Goal: Task Accomplishment & Management: Complete application form

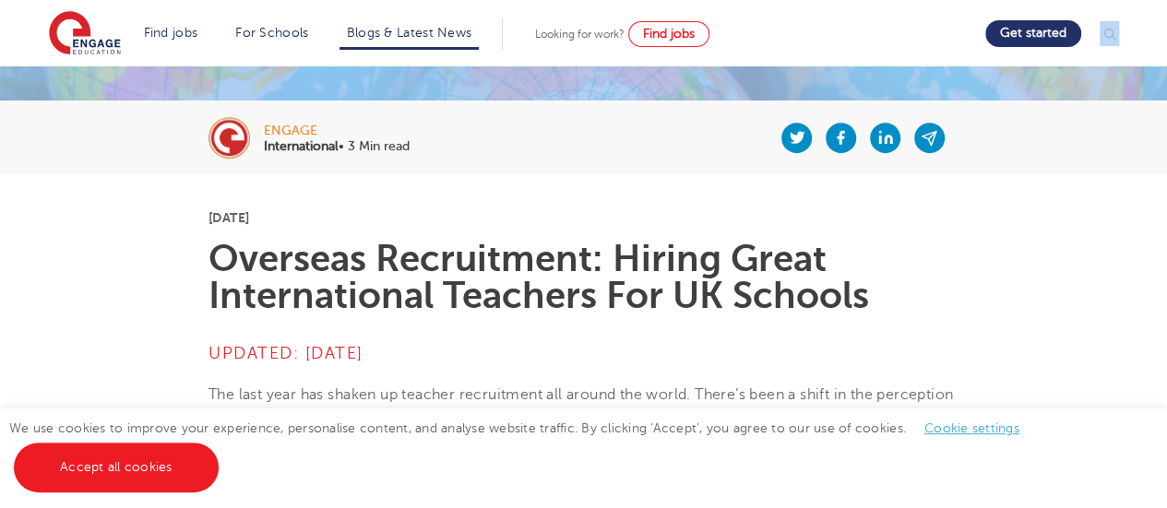
scroll to position [320, 0]
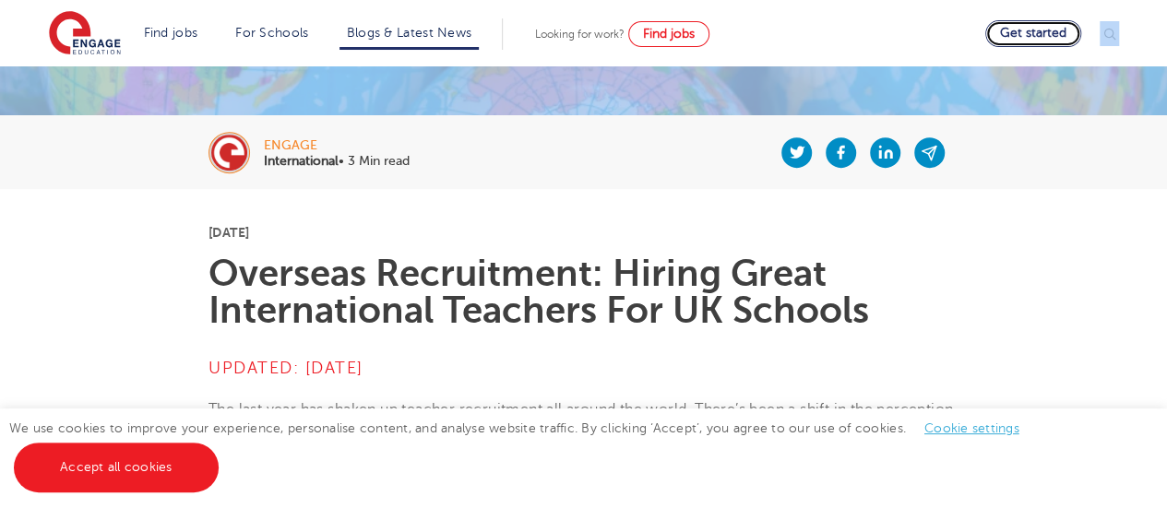
click at [1021, 30] on link "Get started" at bounding box center [1033, 33] width 96 height 27
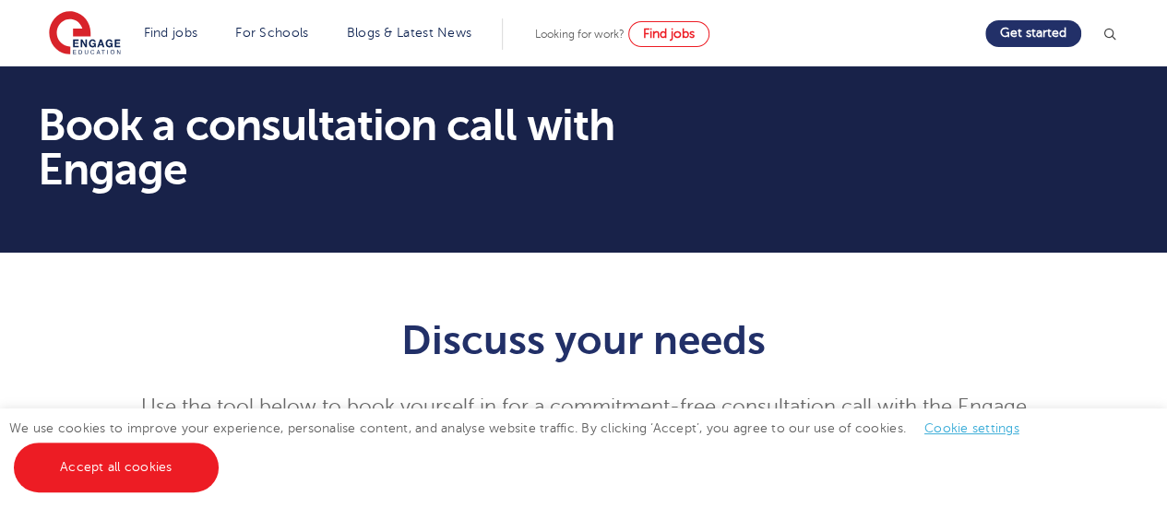
drag, startPoint x: 1174, startPoint y: 134, endPoint x: 1112, endPoint y: 20, distance: 129.2
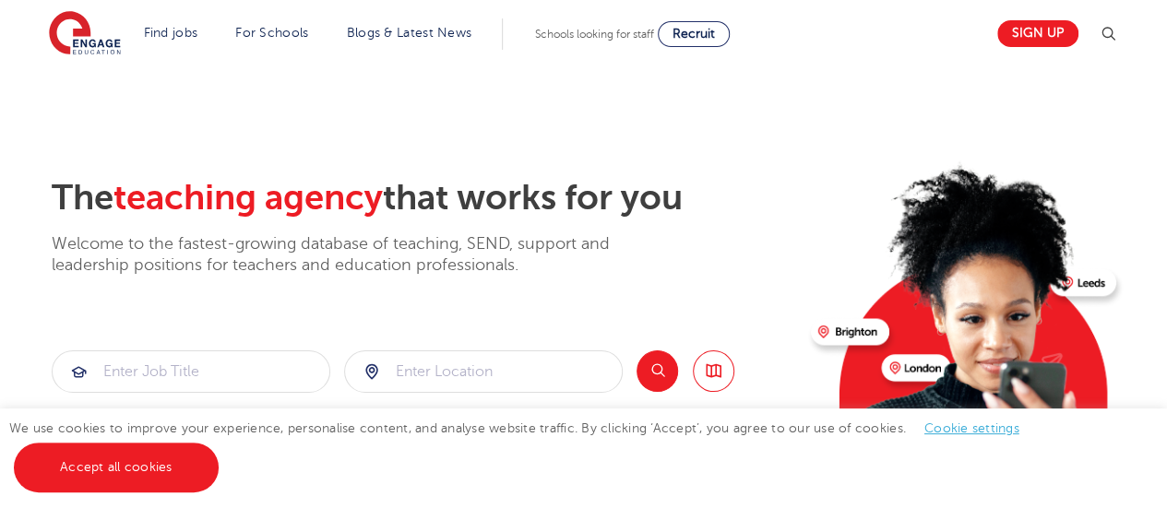
click at [1128, 95] on section "The teaching agency that works for you Welcome to the fastest-growing database …" at bounding box center [583, 370] width 1167 height 609
click at [1030, 23] on link "Sign up" at bounding box center [1037, 33] width 81 height 27
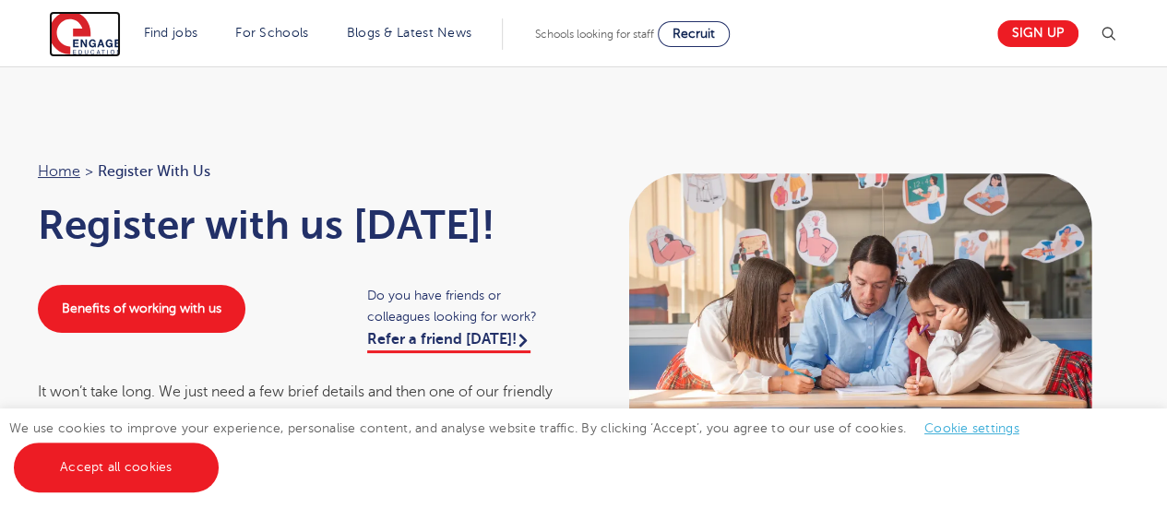
click at [87, 34] on img at bounding box center [85, 34] width 72 height 46
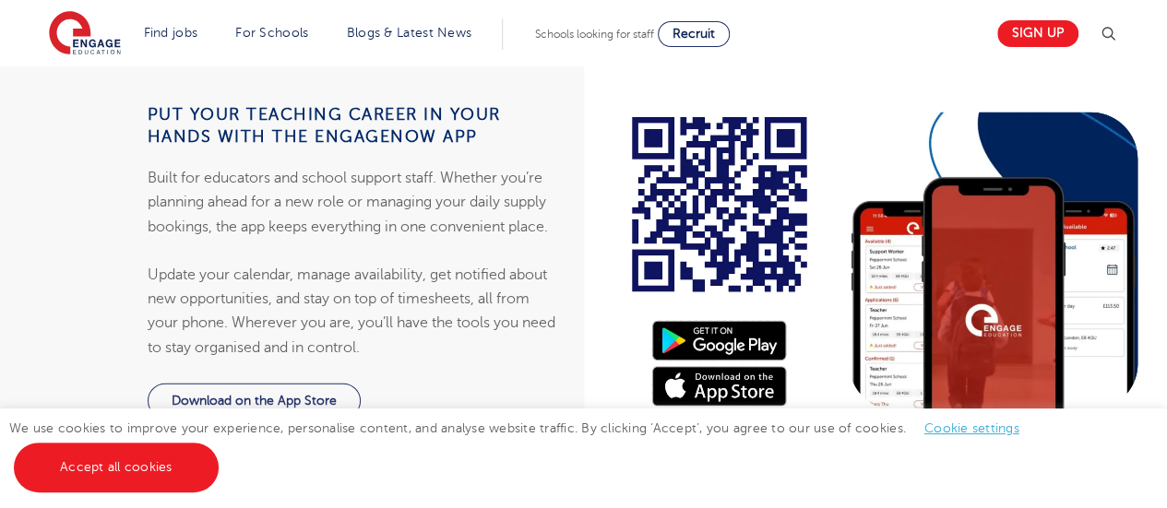
scroll to position [1850, 0]
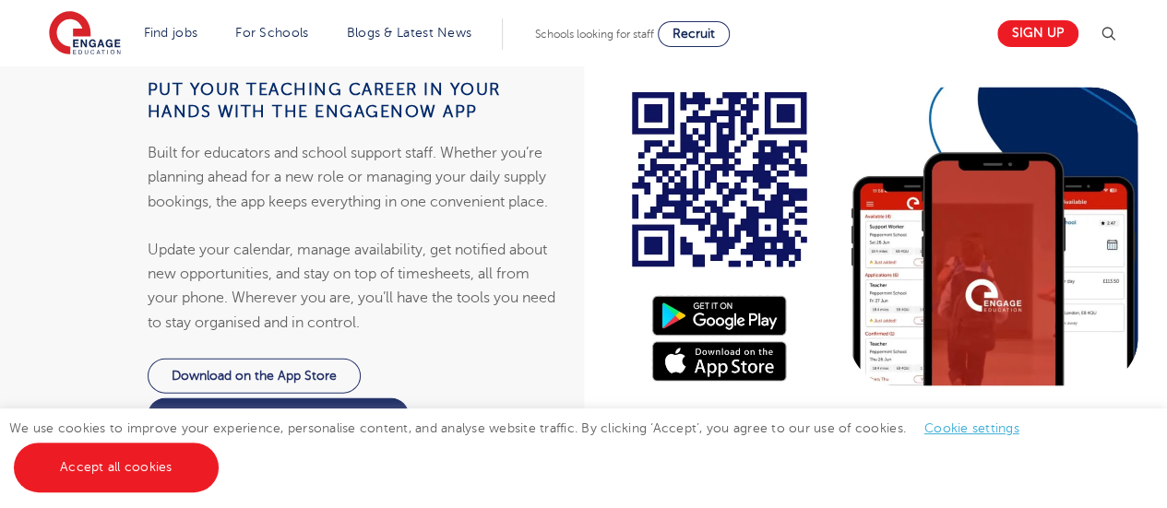
click at [985, 427] on link "Cookie settings" at bounding box center [972, 429] width 95 height 14
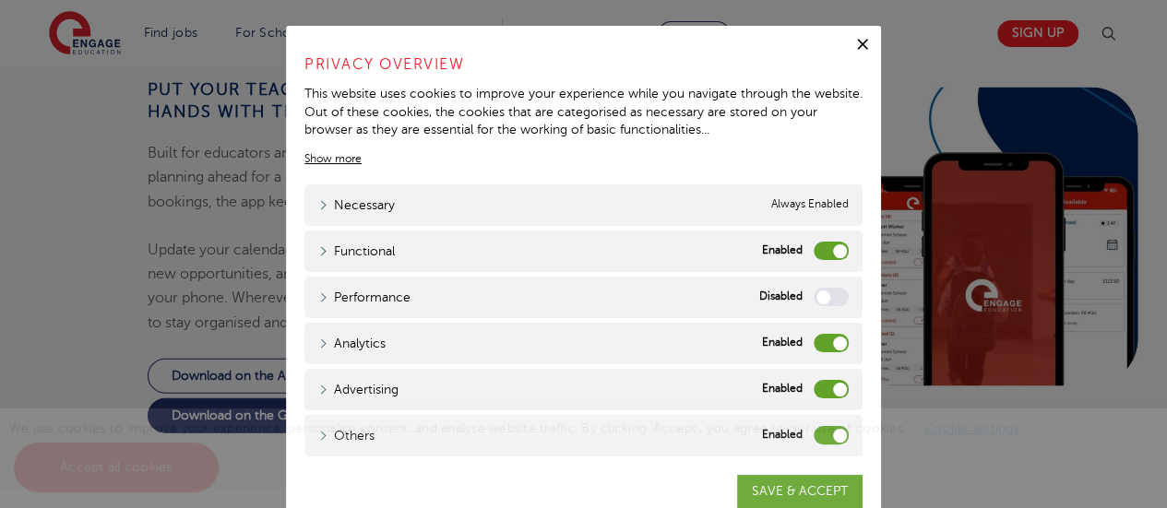
click at [825, 385] on label "Advertising" at bounding box center [831, 389] width 35 height 18
click at [0, 0] on input "Advertising" at bounding box center [0, 0] width 0 height 0
click at [827, 438] on div "We use cookies to improve your experience, personalise content, and analyse web…" at bounding box center [583, 459] width 1167 height 100
click at [836, 438] on div "We use cookies to improve your experience, personalise content, and analyse web…" at bounding box center [583, 459] width 1167 height 100
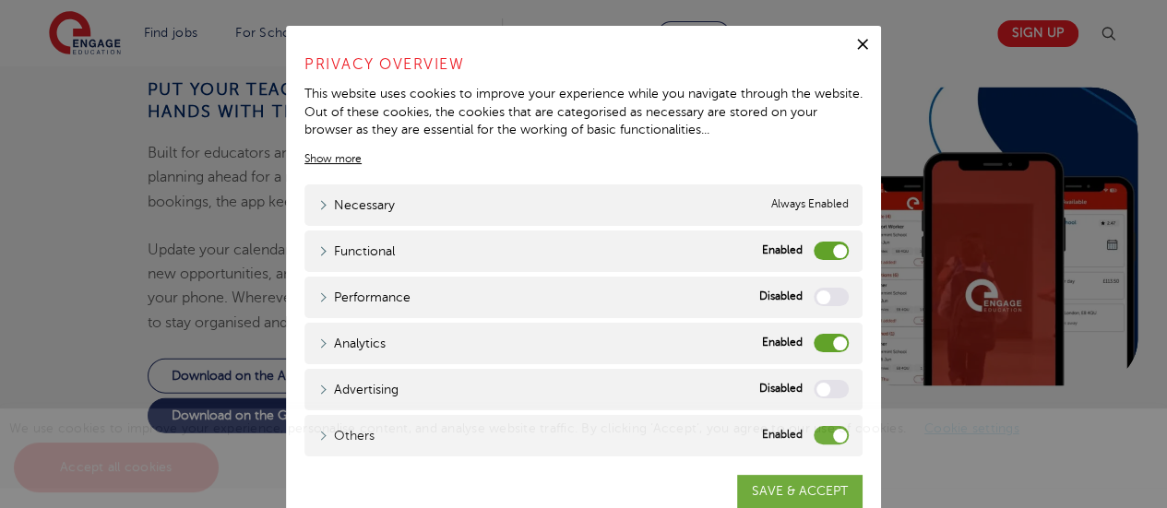
click at [834, 440] on div "We use cookies to improve your experience, personalise content, and analyse web…" at bounding box center [583, 459] width 1167 height 100
click at [543, 486] on div "We use cookies to improve your experience, personalise content, and analyse web…" at bounding box center [583, 459] width 1167 height 100
click at [826, 442] on div "We use cookies to improve your experience, personalise content, and analyse web…" at bounding box center [583, 459] width 1167 height 100
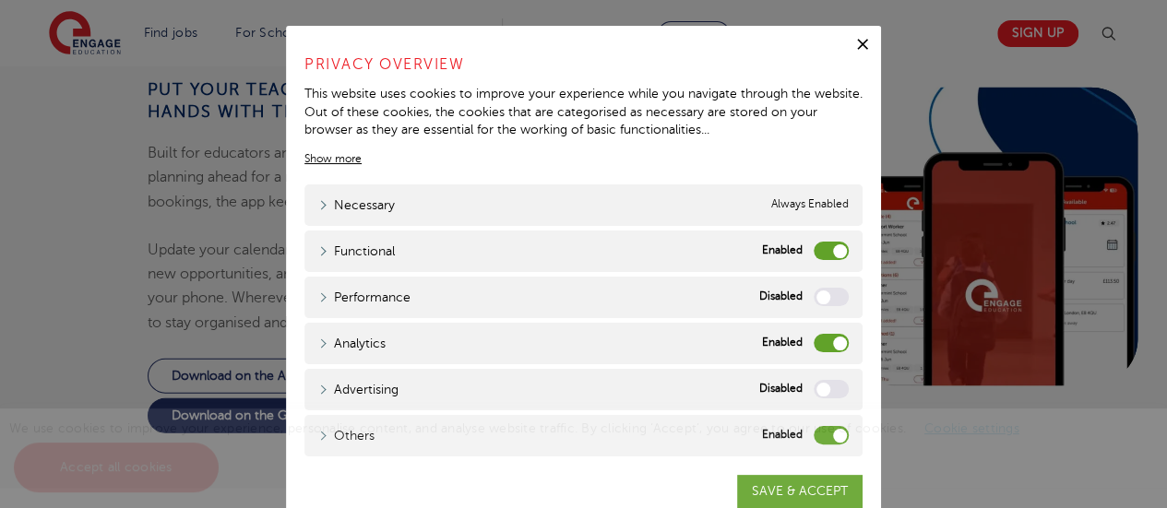
click at [831, 346] on label "Analytics" at bounding box center [831, 343] width 35 height 18
click at [0, 0] on input "Analytics" at bounding box center [0, 0] width 0 height 0
click at [830, 438] on div "We use cookies to improve your experience, personalise content, and analyse web…" at bounding box center [583, 459] width 1167 height 100
click at [764, 500] on div "We use cookies to improve your experience, personalise content, and analyse web…" at bounding box center [583, 459] width 1167 height 100
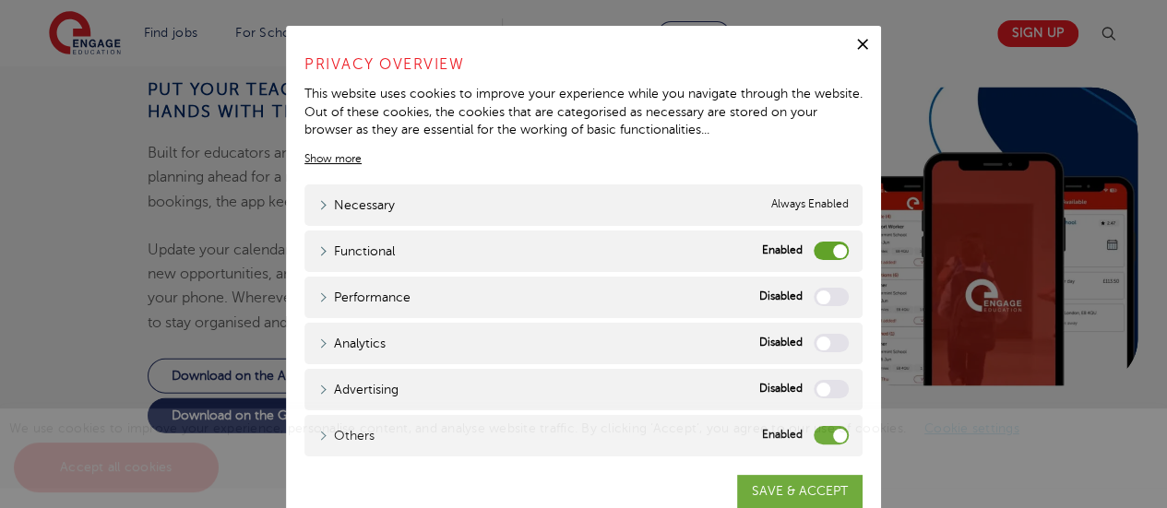
click at [773, 481] on div "We use cookies to improve your experience, personalise content, and analyse web…" at bounding box center [583, 459] width 1167 height 100
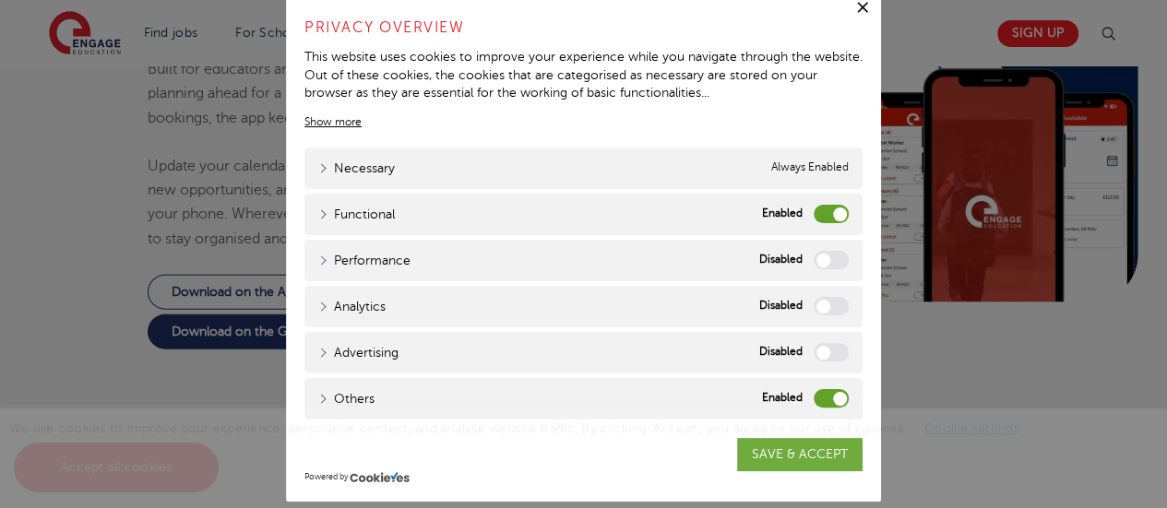
scroll to position [55, 0]
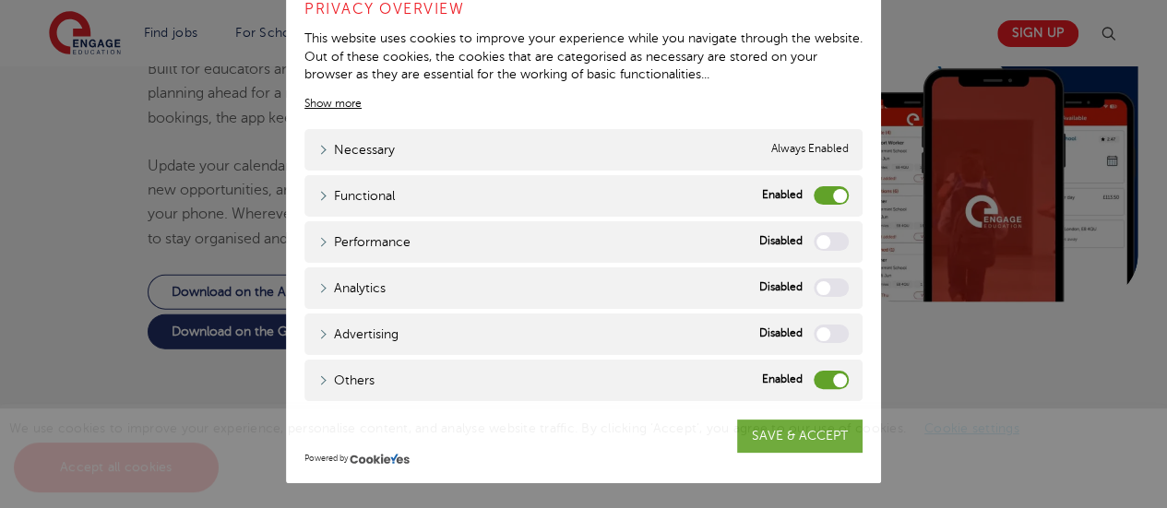
click at [774, 442] on div "We use cookies to improve your experience, personalise content, and analyse web…" at bounding box center [583, 459] width 1167 height 100
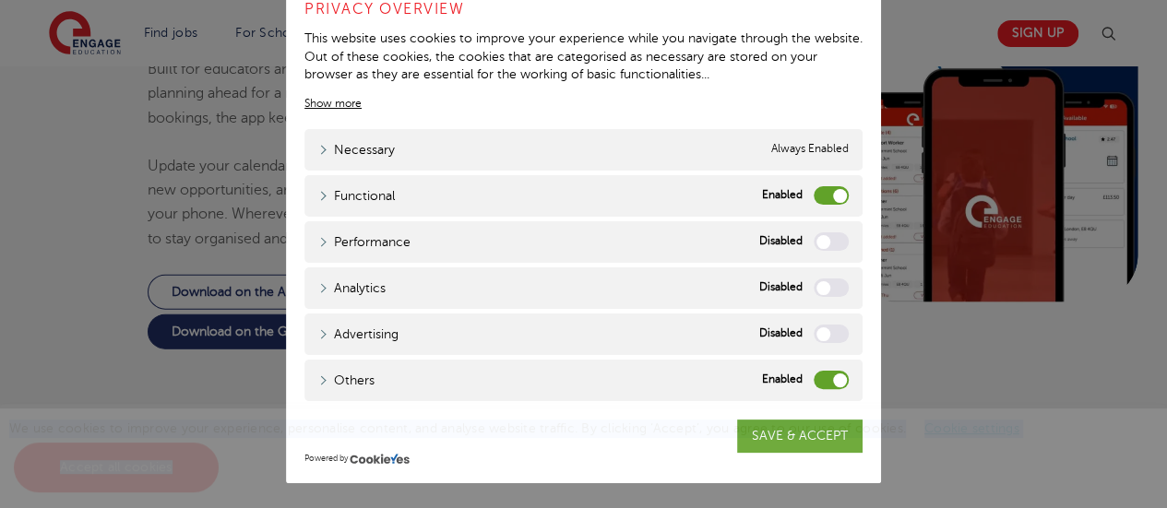
click at [824, 440] on div "We use cookies to improve your experience, personalise content, and analyse web…" at bounding box center [583, 459] width 1167 height 100
click at [1025, 274] on div "Close Privacy Overview This website uses cookies to improve your experience whi…" at bounding box center [583, 254] width 1167 height 508
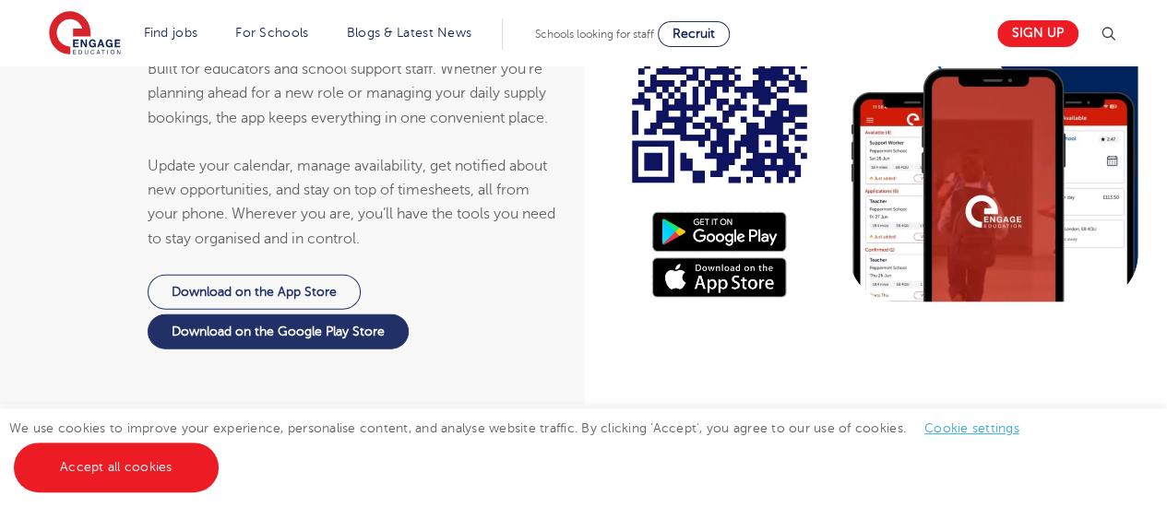
click at [967, 429] on link "Cookie settings" at bounding box center [972, 429] width 95 height 14
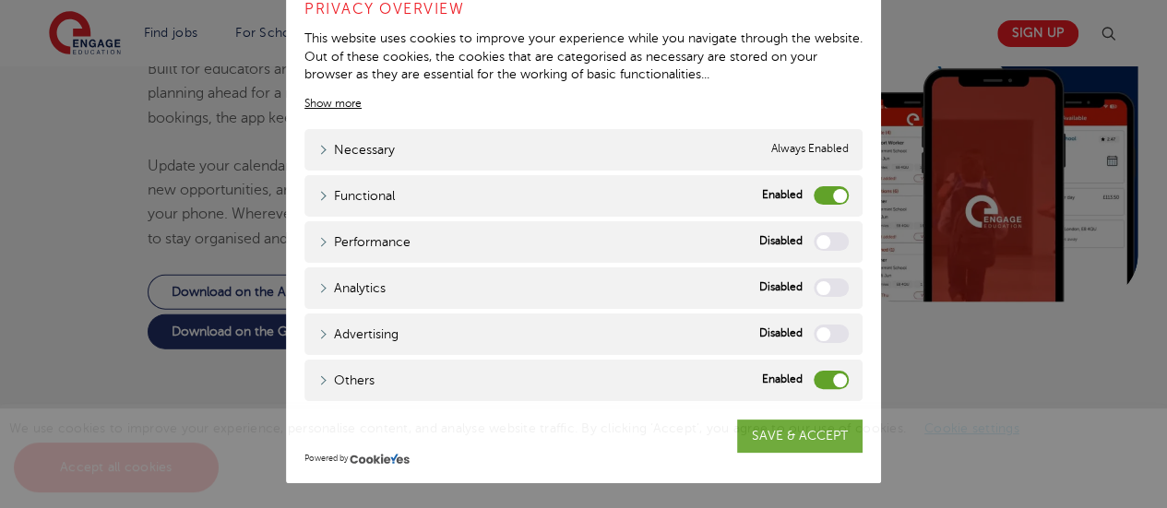
click at [759, 440] on div "We use cookies to improve your experience, personalise content, and analyse web…" at bounding box center [583, 459] width 1167 height 100
click at [806, 414] on div "We use cookies to improve your experience, personalise content, and analyse web…" at bounding box center [583, 459] width 1167 height 100
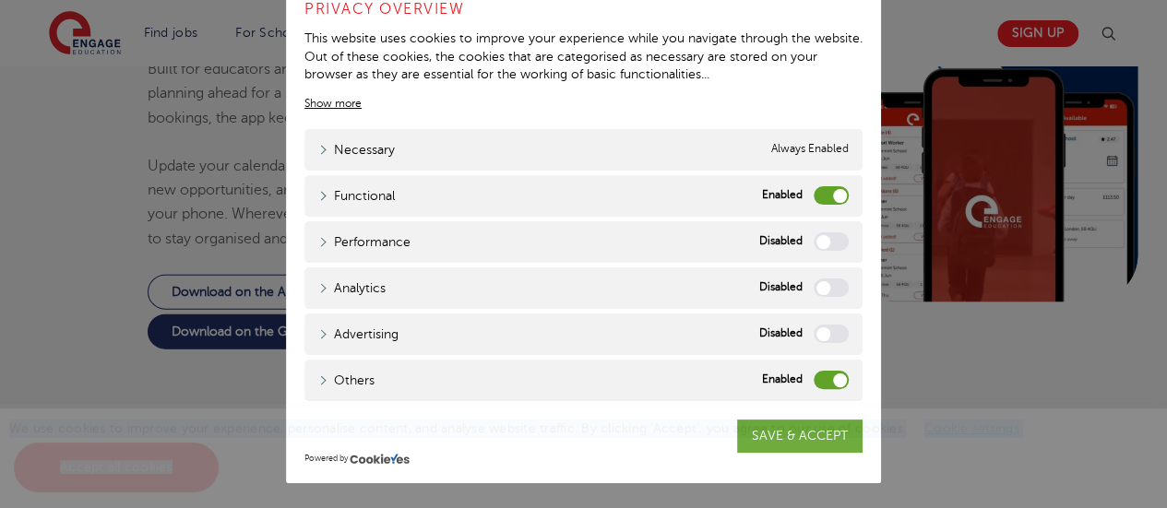
click at [806, 414] on div "We use cookies to improve your experience, personalise content, and analyse web…" at bounding box center [583, 459] width 1167 height 100
click at [819, 289] on label "Analytics" at bounding box center [831, 288] width 35 height 18
click at [0, 0] on input "Analytics" at bounding box center [0, 0] width 0 height 0
click at [766, 448] on div "We use cookies to improve your experience, personalise content, and analyse web…" at bounding box center [583, 459] width 1167 height 100
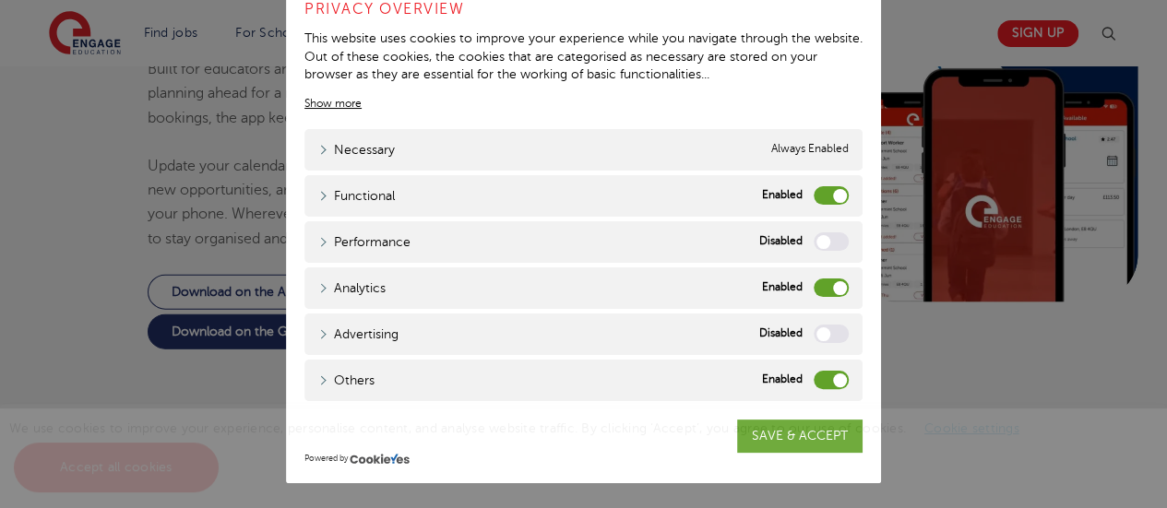
click at [766, 448] on div "We use cookies to improve your experience, personalise content, and analyse web…" at bounding box center [583, 459] width 1167 height 100
click at [819, 339] on label "Advertising" at bounding box center [831, 334] width 35 height 18
click at [0, 0] on input "Advertising" at bounding box center [0, 0] width 0 height 0
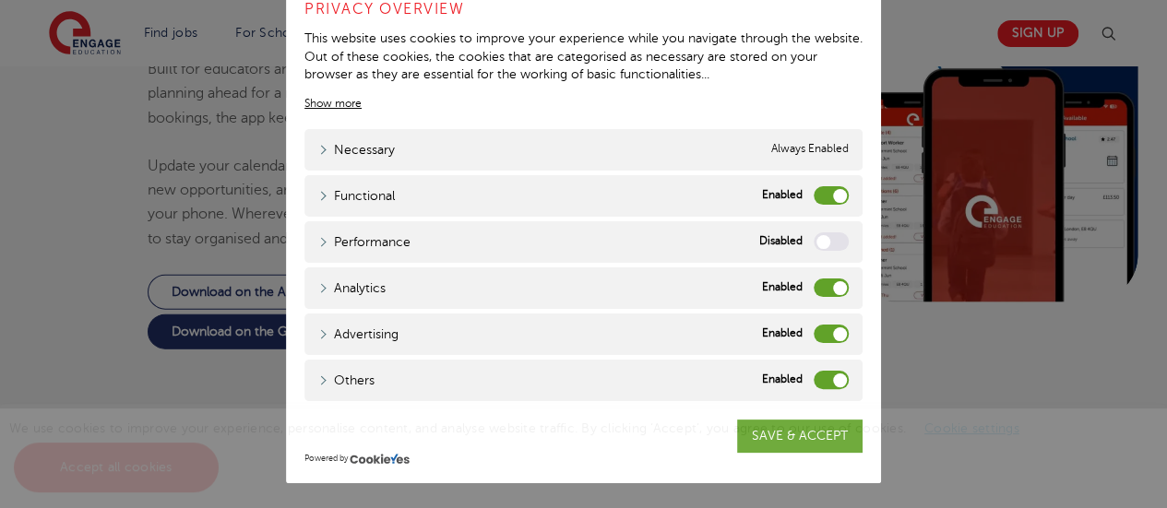
click at [834, 381] on label "Others" at bounding box center [831, 380] width 35 height 18
click at [0, 0] on input "Others" at bounding box center [0, 0] width 0 height 0
click at [834, 381] on label "Others" at bounding box center [831, 380] width 35 height 18
click at [0, 0] on input "Others" at bounding box center [0, 0] width 0 height 0
click at [834, 381] on label "Others" at bounding box center [831, 380] width 35 height 18
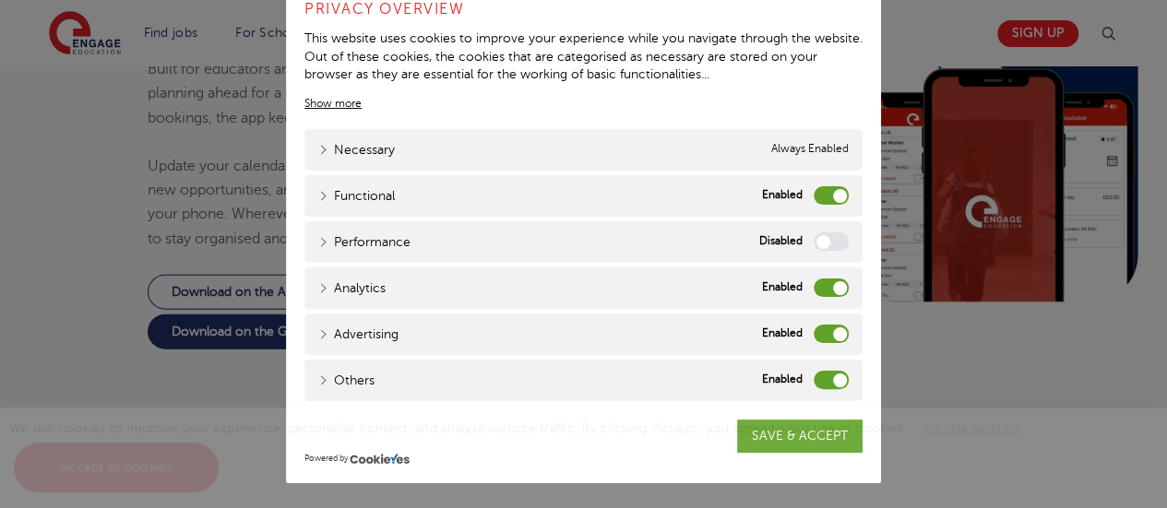
click at [0, 0] on input "Others" at bounding box center [0, 0] width 0 height 0
click at [832, 333] on label "Advertising" at bounding box center [831, 334] width 35 height 18
click at [0, 0] on input "Advertising" at bounding box center [0, 0] width 0 height 0
click at [798, 433] on span "We use cookies to improve your experience, personalise content, and analyse web…" at bounding box center [523, 448] width 1029 height 53
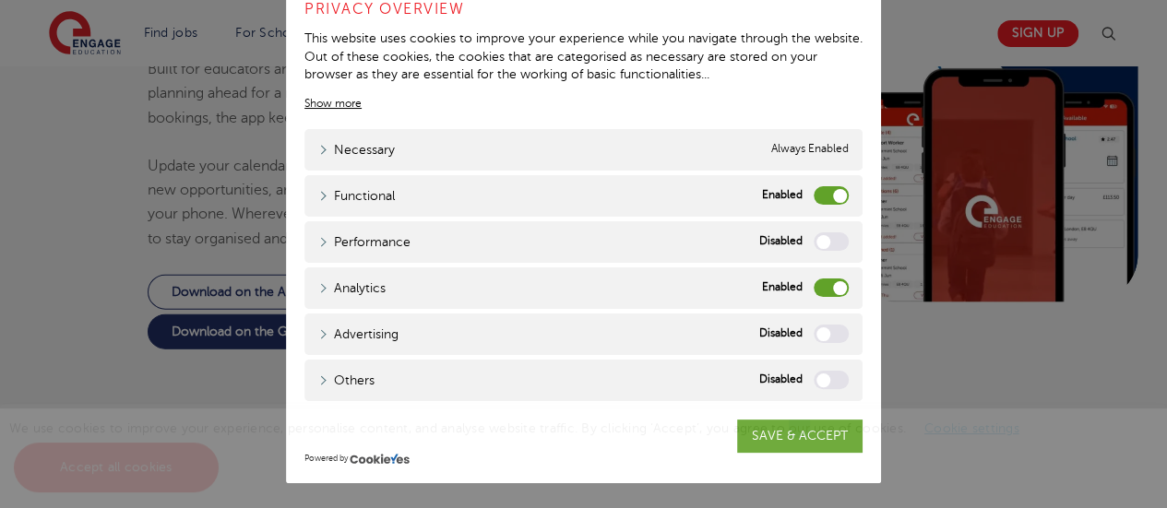
click at [798, 433] on span "We use cookies to improve your experience, personalise content, and analyse web…" at bounding box center [523, 448] width 1029 height 53
click at [747, 446] on div "We use cookies to improve your experience, personalise content, and analyse web…" at bounding box center [583, 459] width 1167 height 100
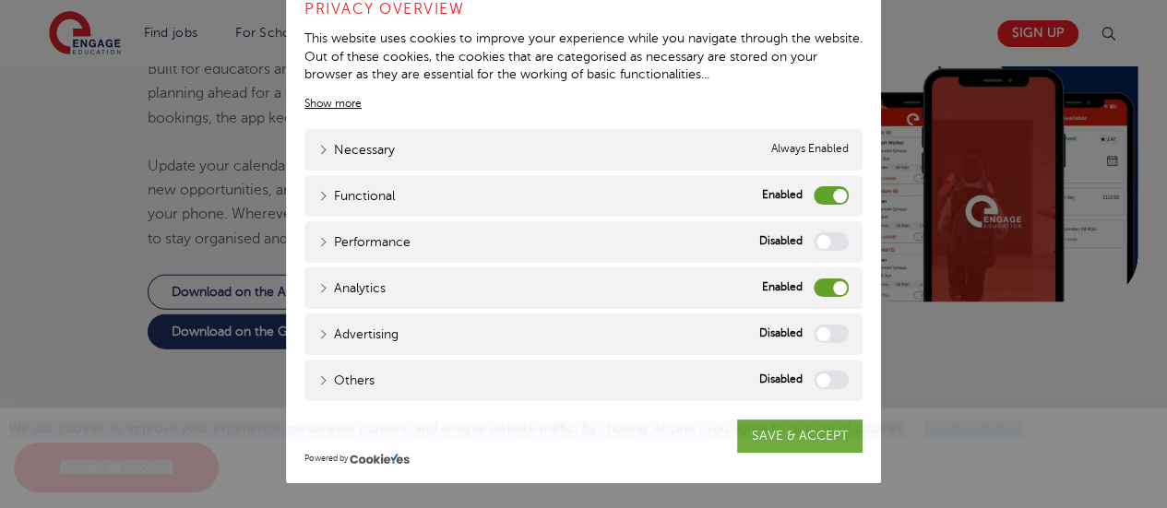
click at [747, 446] on div "We use cookies to improve your experience, personalise content, and analyse web…" at bounding box center [583, 459] width 1167 height 100
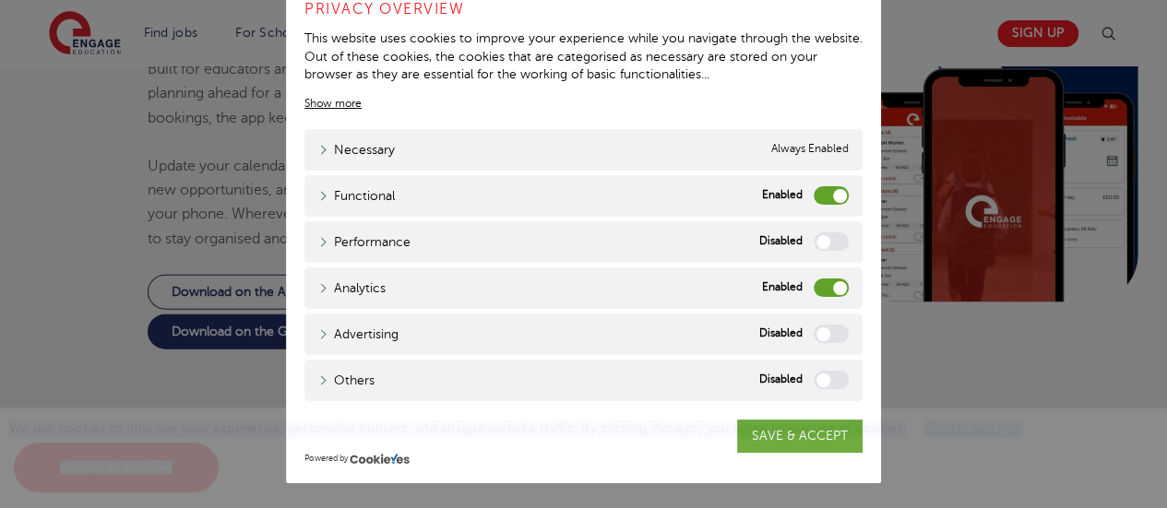
click at [747, 446] on div "We use cookies to improve your experience, personalise content, and analyse web…" at bounding box center [583, 459] width 1167 height 100
click at [817, 331] on label "Advertising" at bounding box center [831, 334] width 35 height 18
click at [0, 0] on input "Advertising" at bounding box center [0, 0] width 0 height 0
click at [778, 438] on div "We use cookies to improve your experience, personalise content, and analyse web…" at bounding box center [583, 459] width 1167 height 100
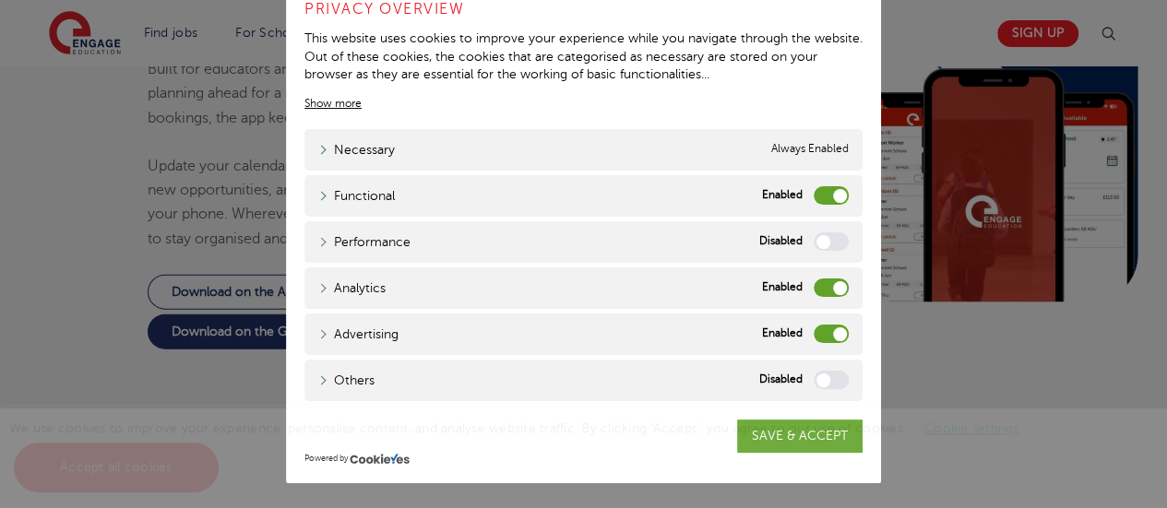
click at [778, 438] on div "We use cookies to improve your experience, personalise content, and analyse web…" at bounding box center [583, 459] width 1167 height 100
click at [816, 374] on label "Others" at bounding box center [831, 380] width 35 height 18
click at [0, 0] on input "Others" at bounding box center [0, 0] width 0 height 0
click at [777, 443] on div "We use cookies to improve your experience, personalise content, and analyse web…" at bounding box center [583, 459] width 1167 height 100
click at [1002, 361] on div "Close Privacy Overview This website uses cookies to improve your experience whi…" at bounding box center [583, 254] width 1167 height 508
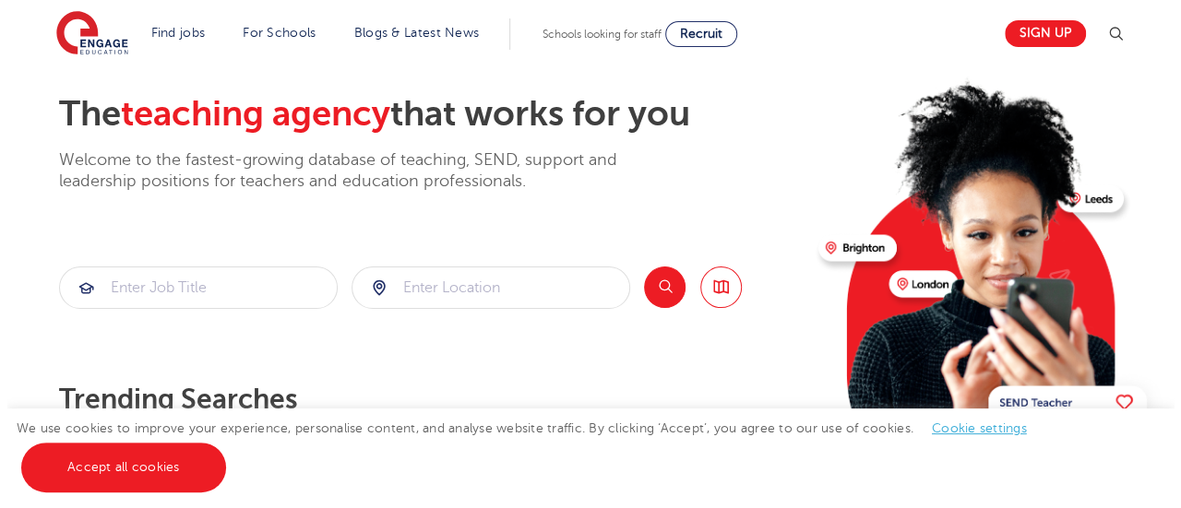
scroll to position [0, 0]
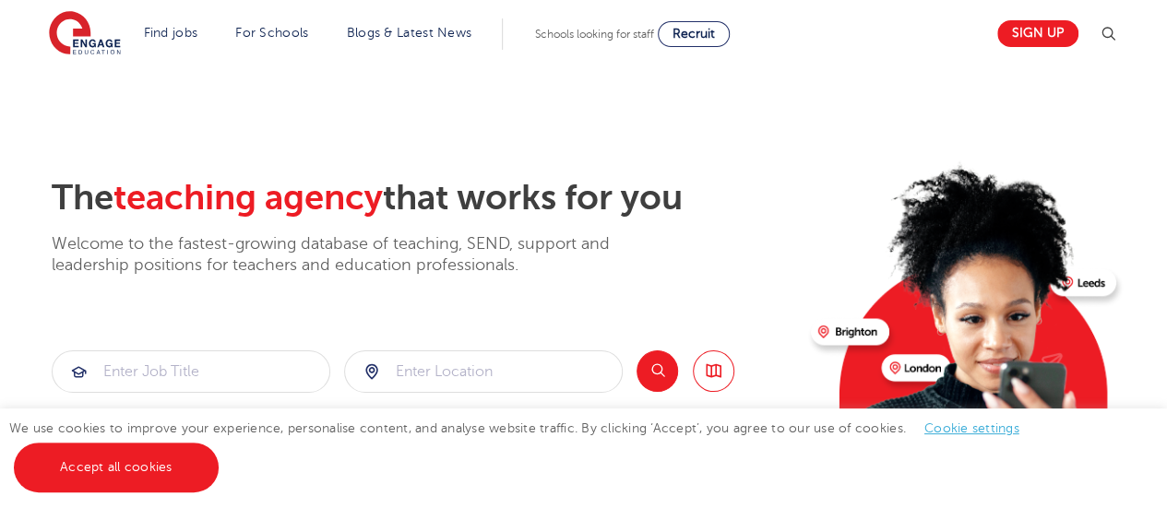
click at [1115, 27] on img at bounding box center [1108, 34] width 22 height 22
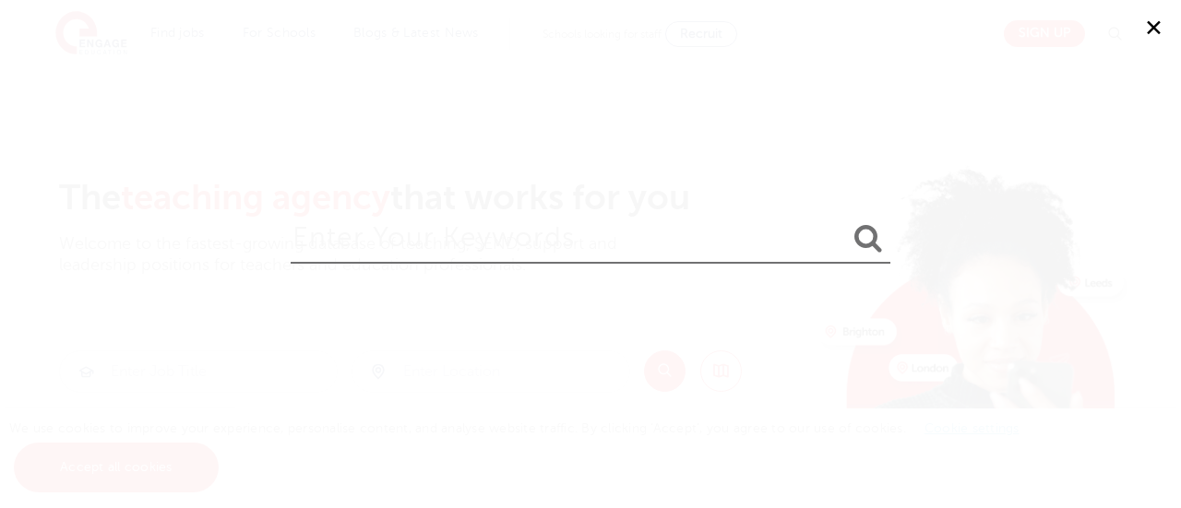
click at [667, 241] on input "search" at bounding box center [591, 234] width 600 height 60
type input "INTERNATIONAL"
click at [846, 222] on button "submit" at bounding box center [868, 239] width 44 height 34
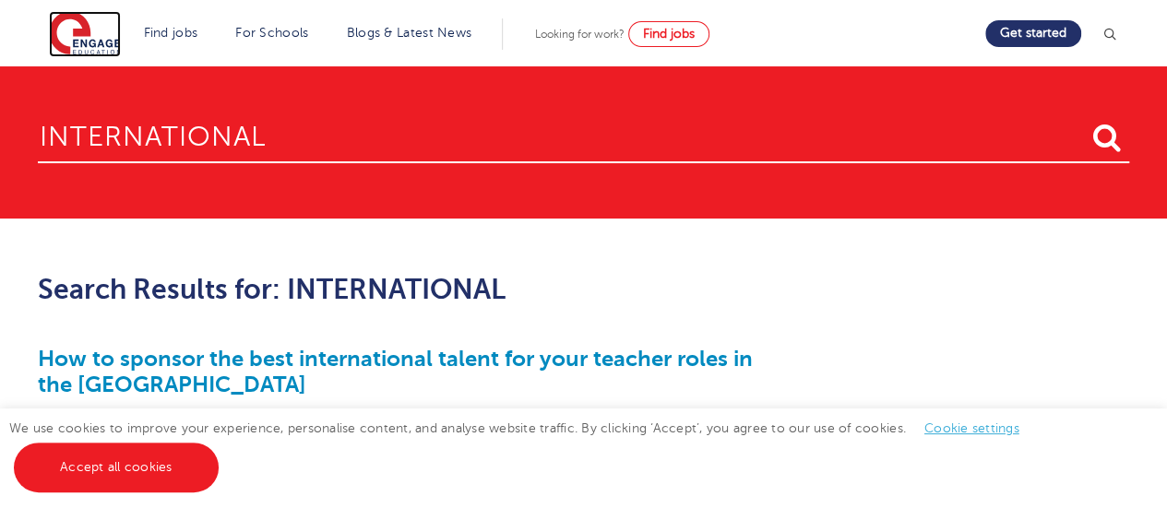
click at [101, 27] on img at bounding box center [85, 34] width 72 height 46
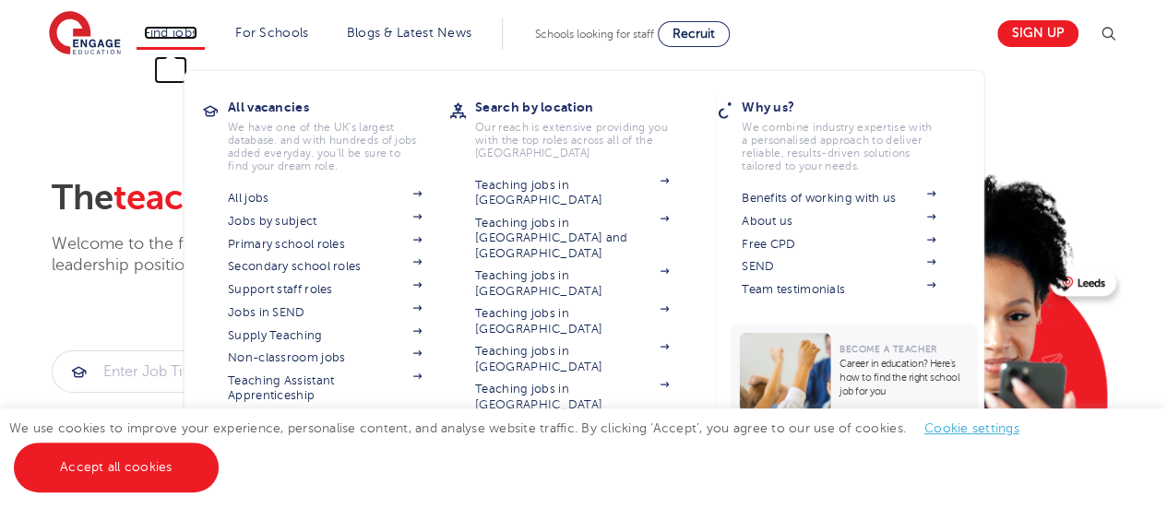
click at [187, 30] on link "Find jobs" at bounding box center [171, 33] width 54 height 14
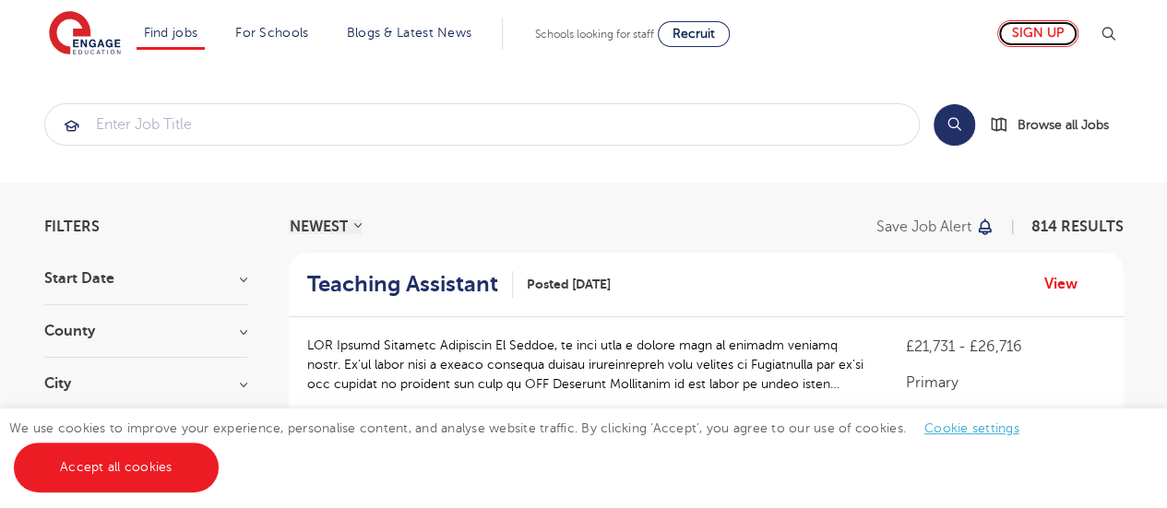
click at [1038, 30] on link "Sign up" at bounding box center [1037, 33] width 81 height 27
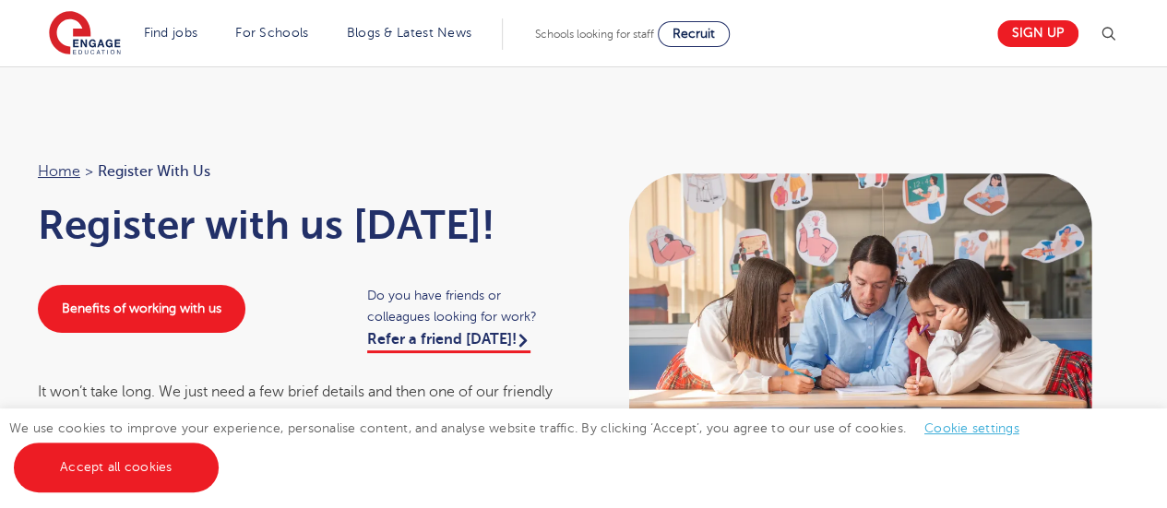
drag, startPoint x: 1164, startPoint y: 77, endPoint x: 1180, endPoint y: 152, distance: 77.3
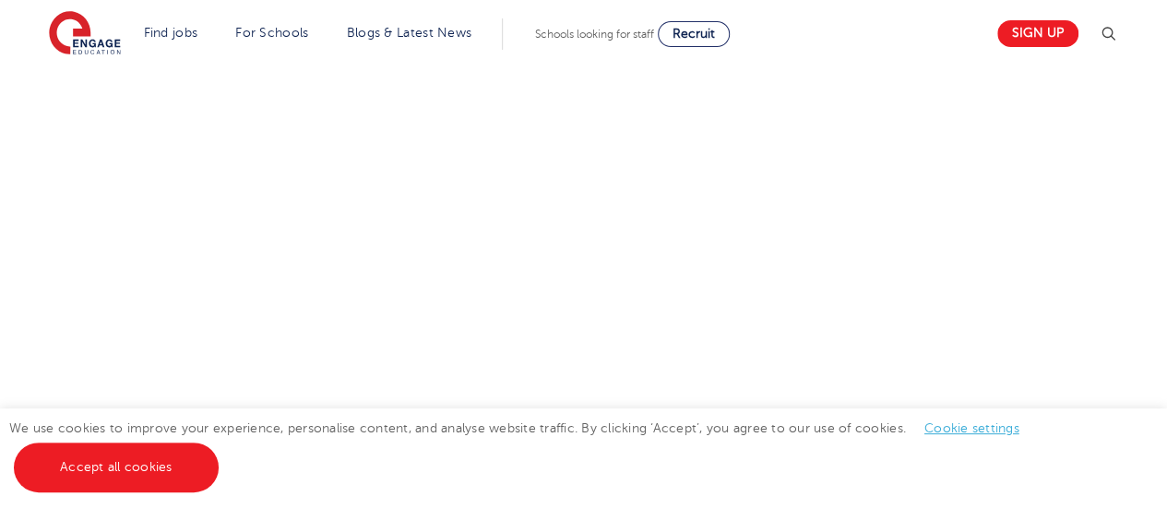
scroll to position [526, 0]
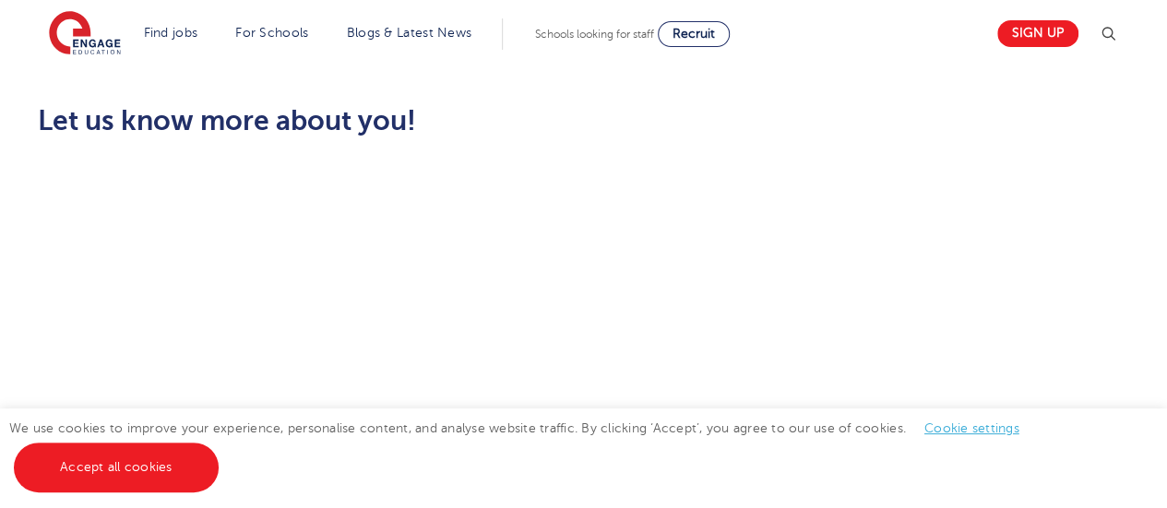
click at [1142, 218] on div "Let us know more about you!" at bounding box center [583, 310] width 1119 height 410
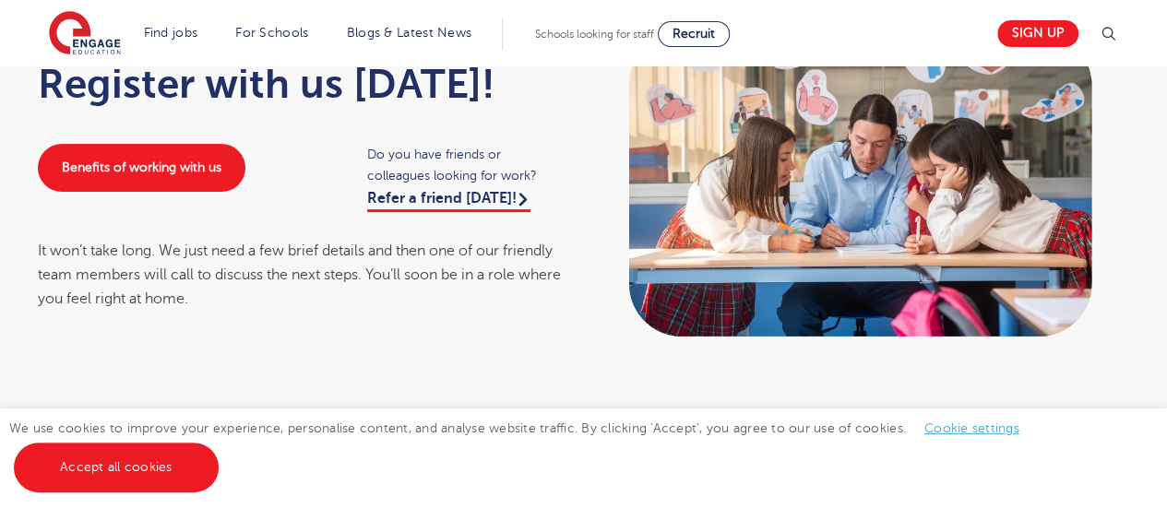
scroll to position [63, 0]
